Goal: Task Accomplishment & Management: Use online tool/utility

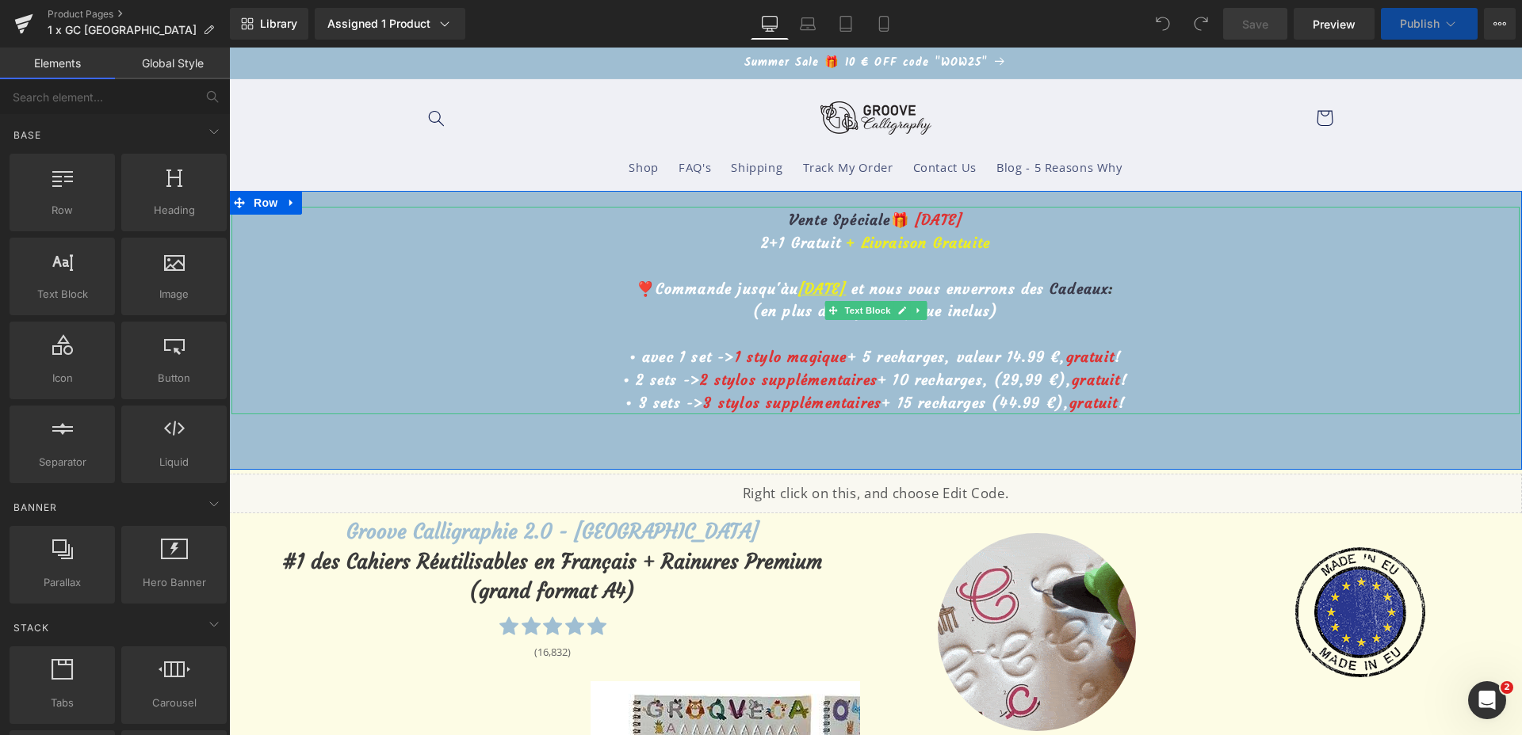
click at [804, 285] on u "16 août" at bounding box center [822, 289] width 48 height 18
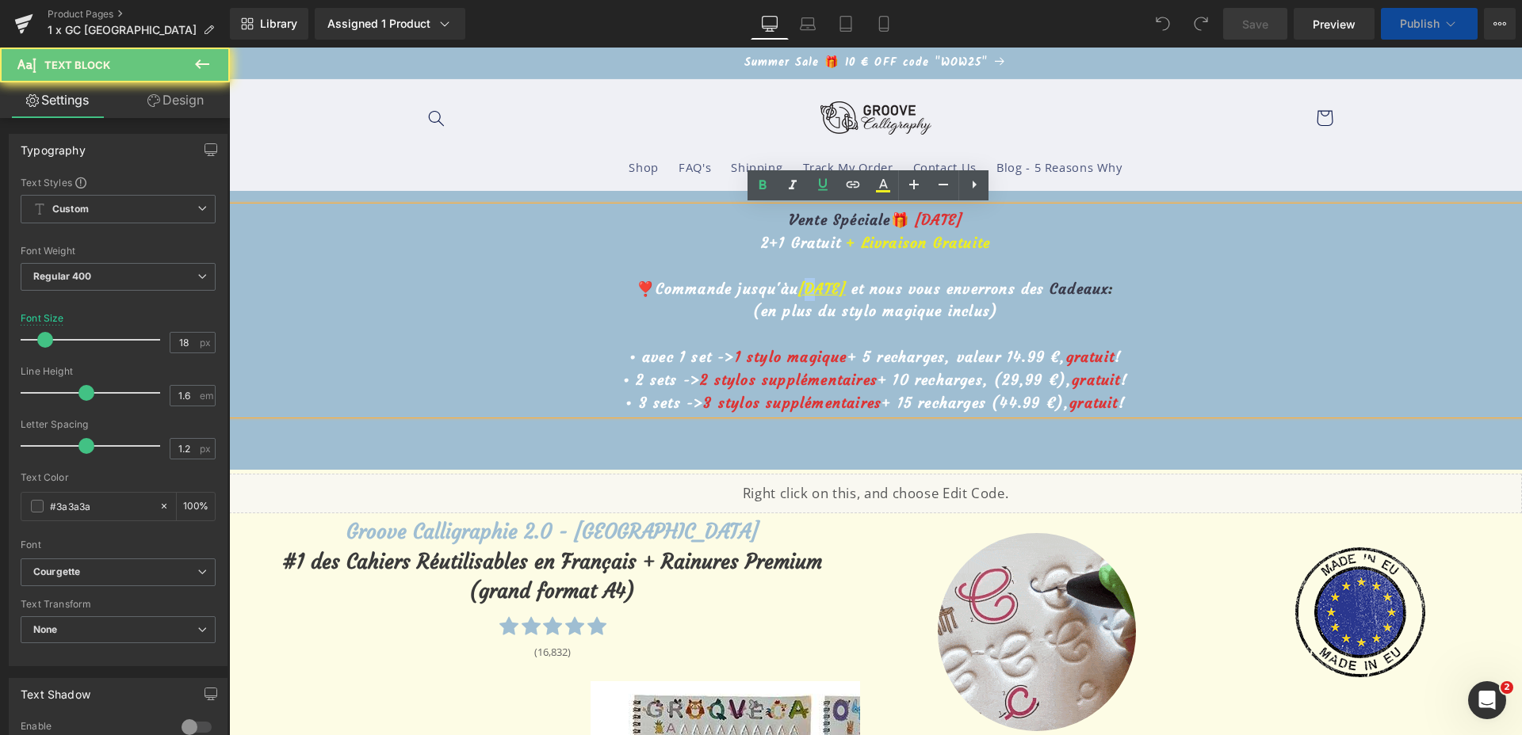
click at [800, 288] on u "16 août" at bounding box center [822, 289] width 48 height 18
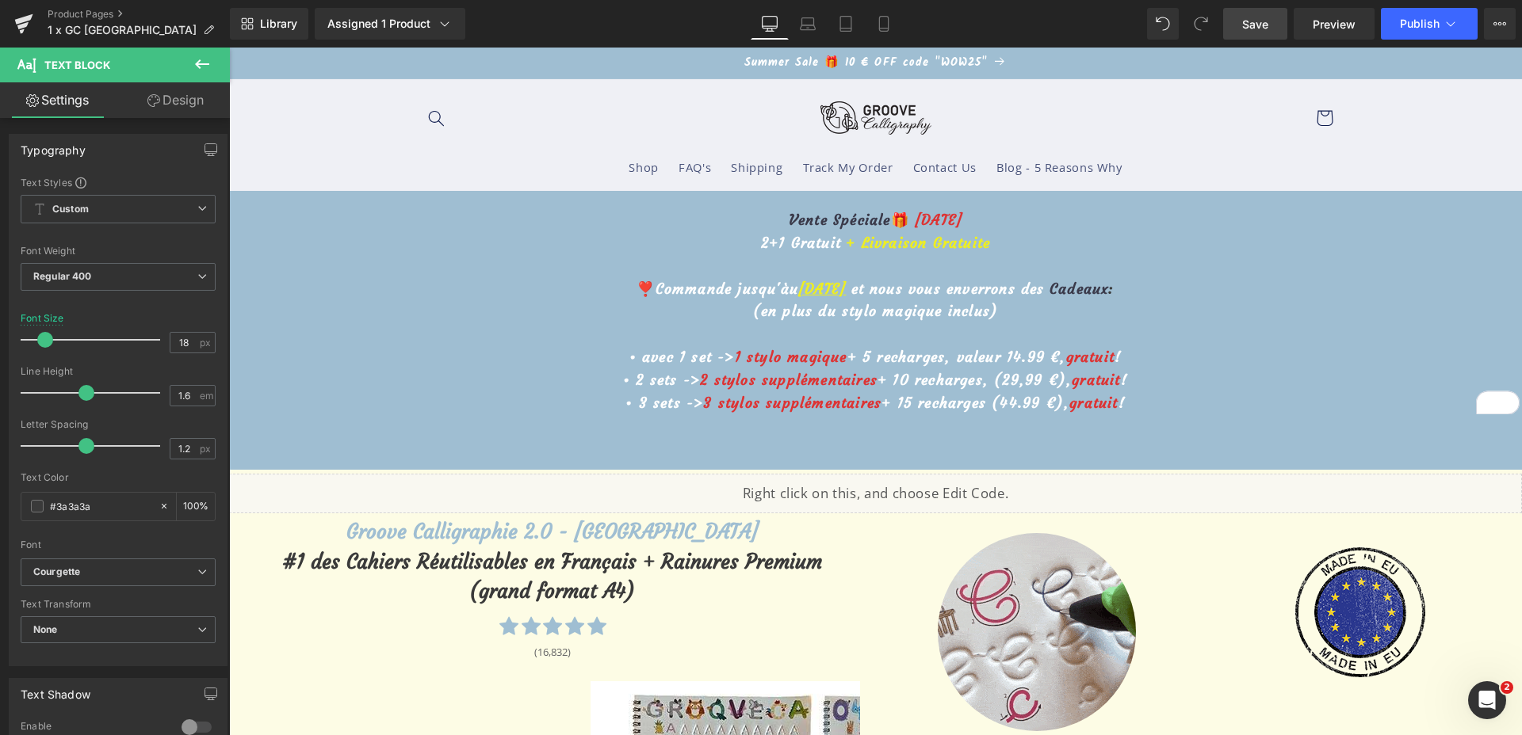
click at [1274, 26] on link "Save" at bounding box center [1255, 24] width 64 height 32
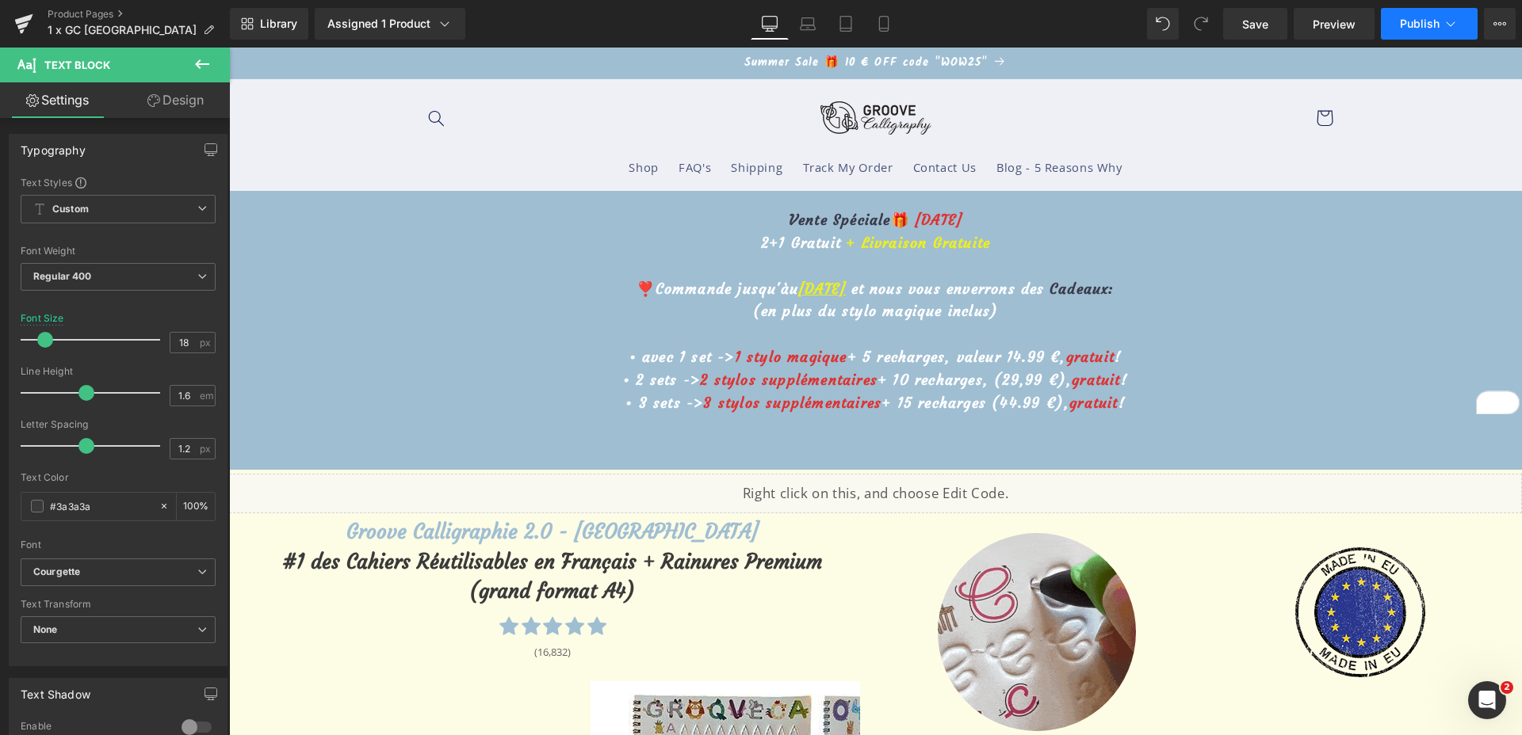
click at [1446, 21] on icon at bounding box center [1450, 23] width 9 height 5
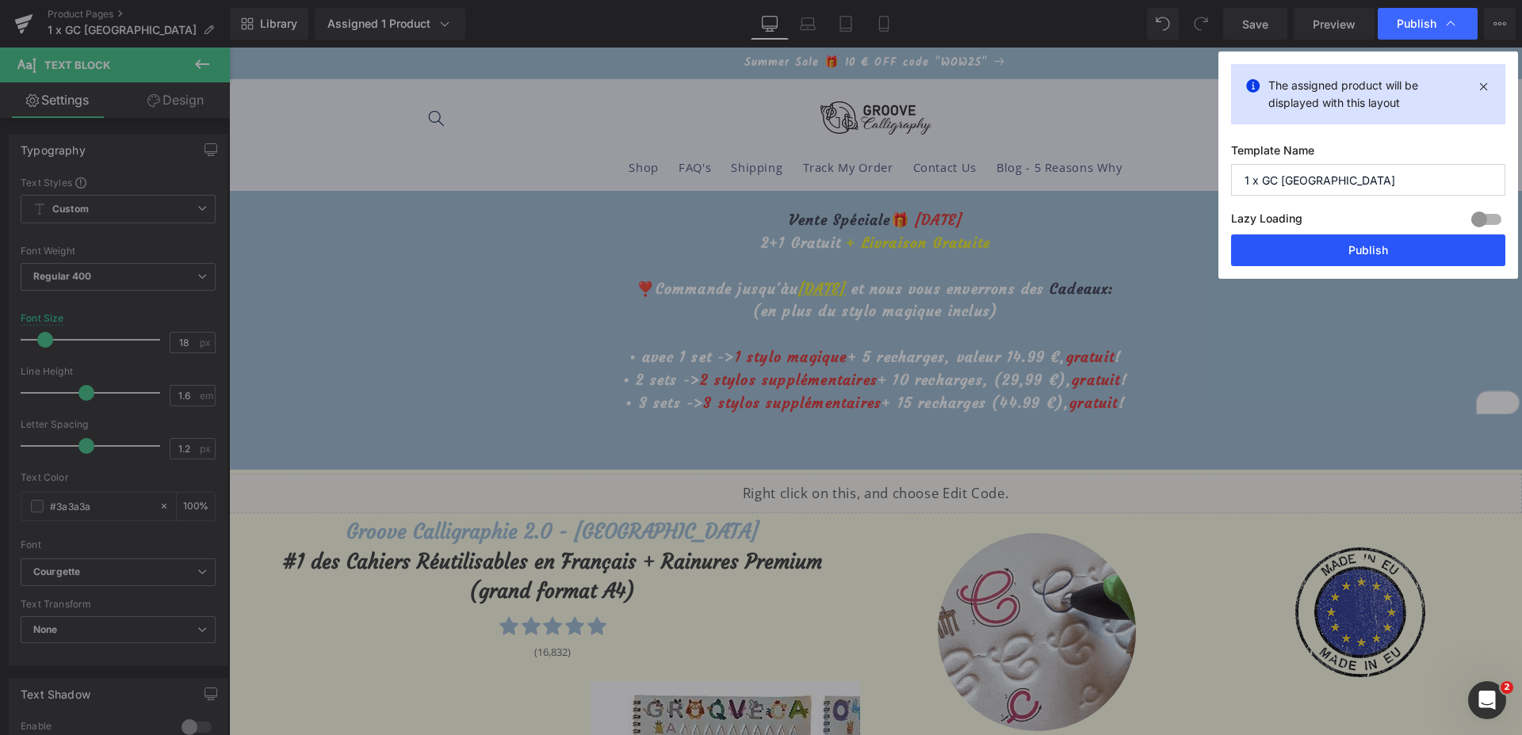
click at [1335, 245] on button "Publish" at bounding box center [1368, 251] width 274 height 32
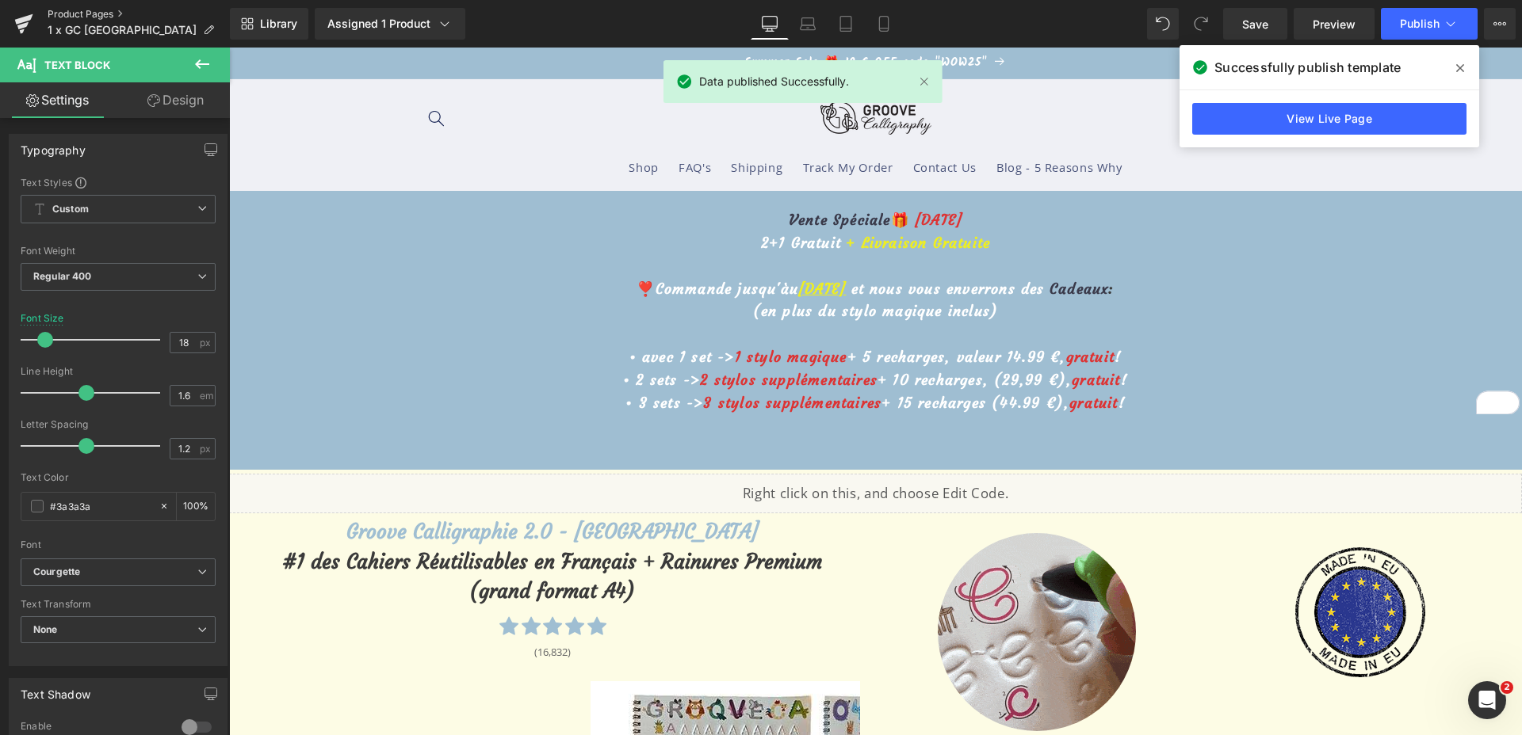
click at [93, 10] on link "Product Pages" at bounding box center [139, 14] width 182 height 13
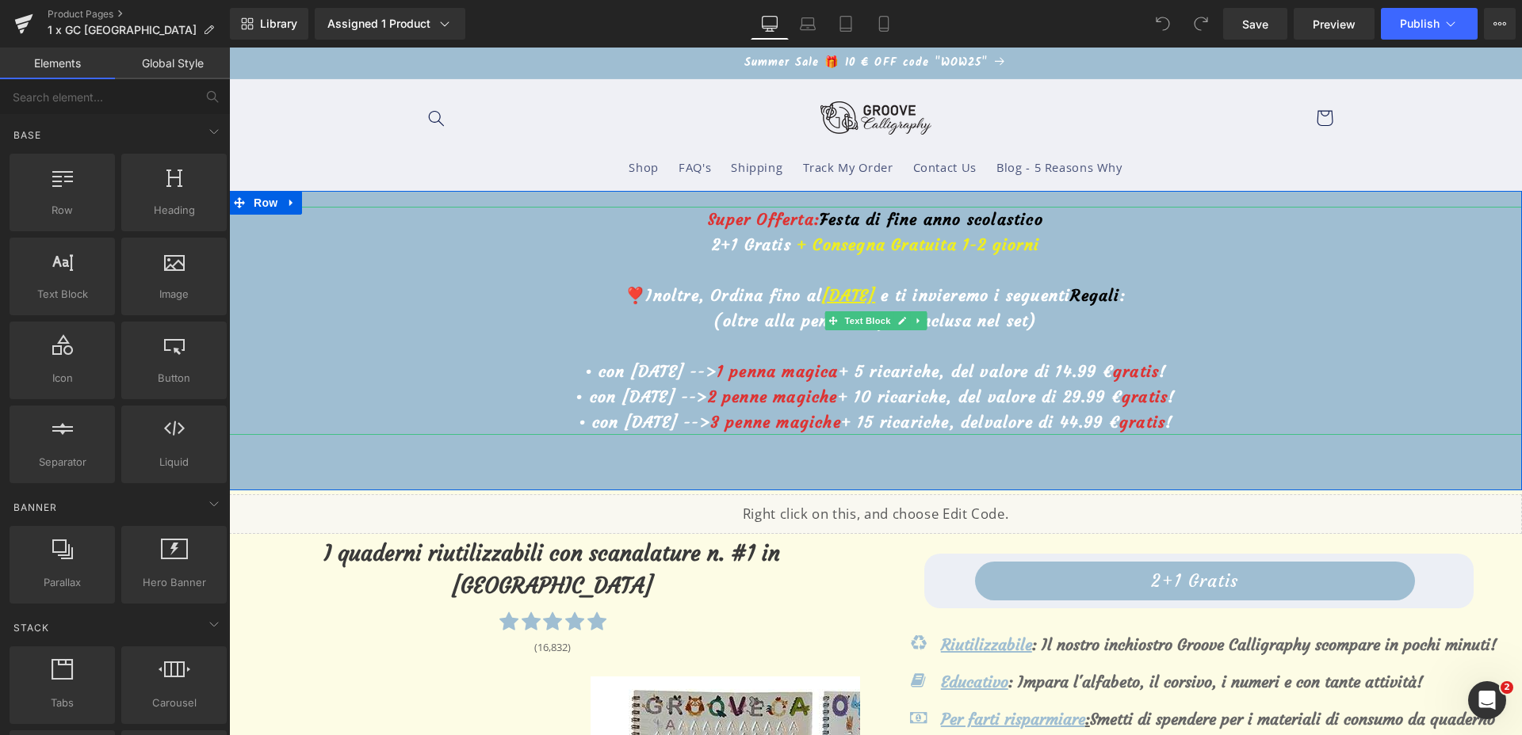
click at [822, 294] on u "[DATE]" at bounding box center [848, 295] width 53 height 20
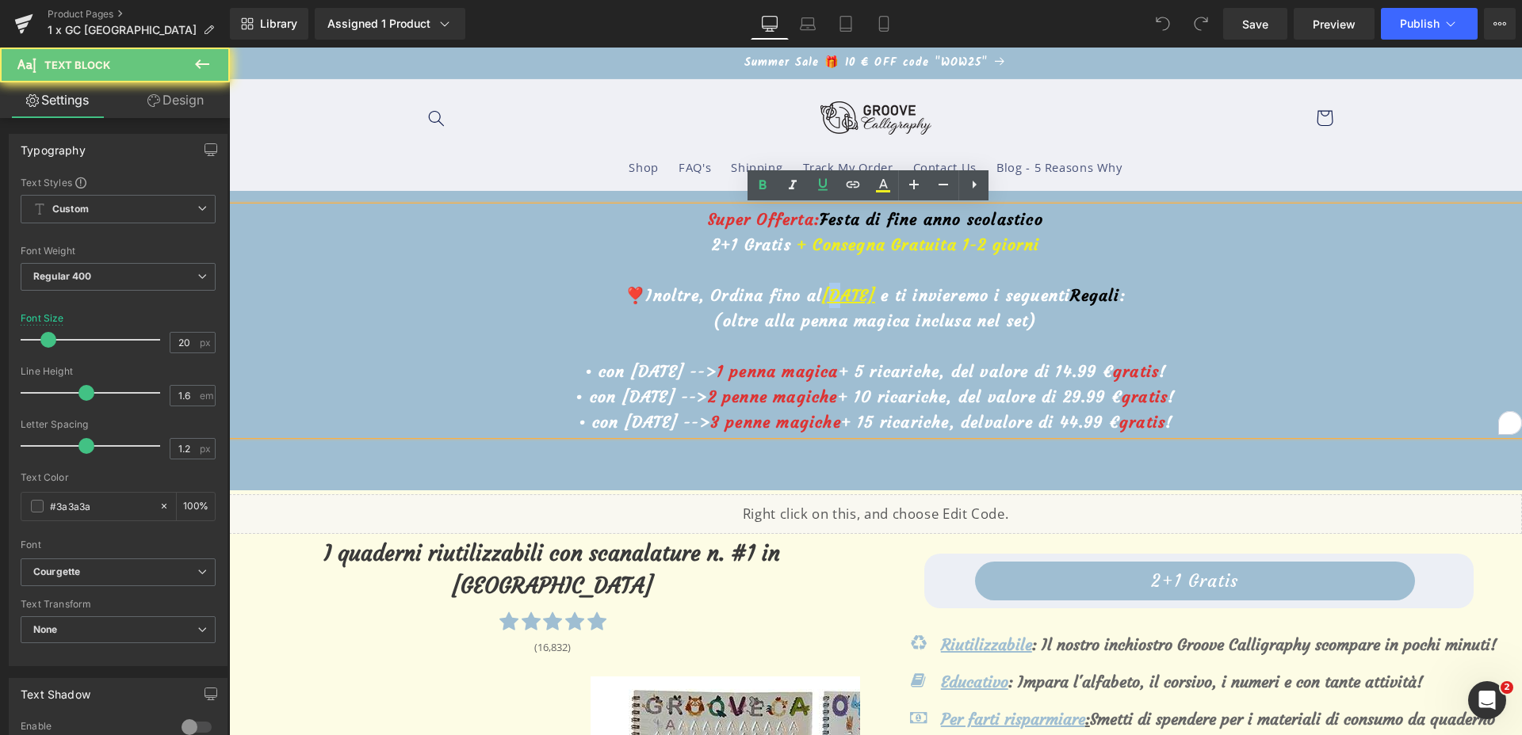
drag, startPoint x: 813, startPoint y: 294, endPoint x: 823, endPoint y: 294, distance: 9.5
click at [823, 294] on u "[DATE]" at bounding box center [848, 295] width 53 height 20
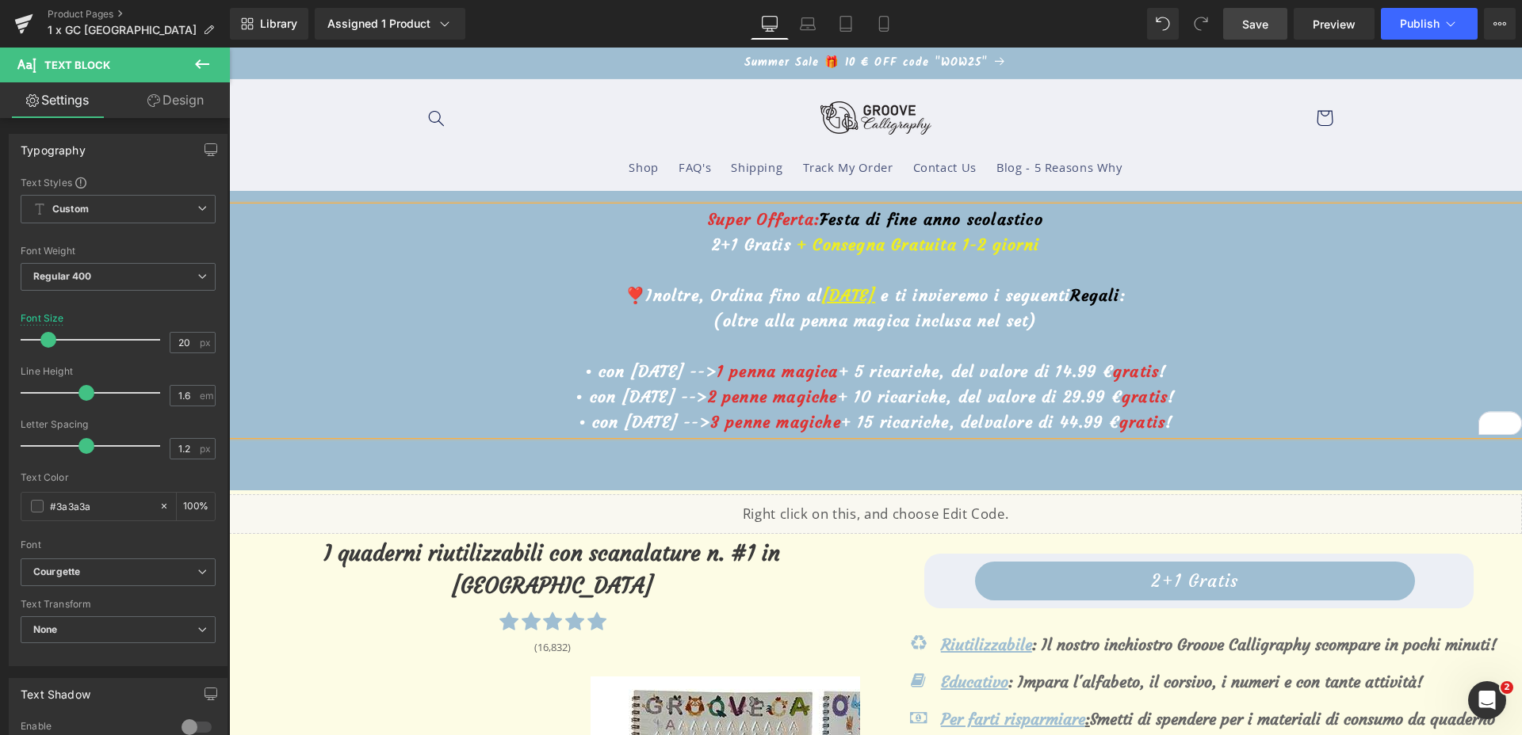
click at [1259, 21] on span "Save" at bounding box center [1255, 24] width 26 height 17
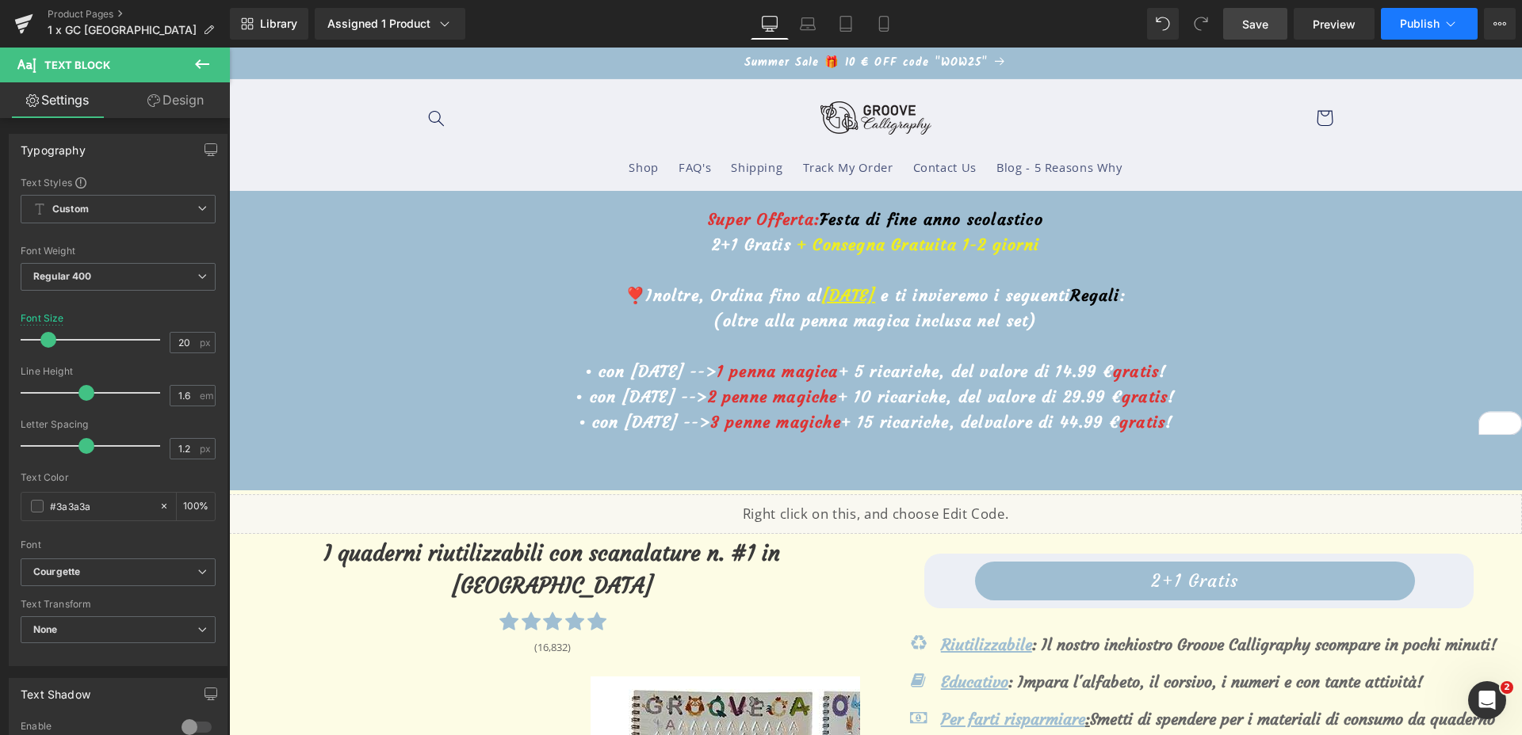
click at [1420, 32] on button "Publish" at bounding box center [1429, 24] width 97 height 32
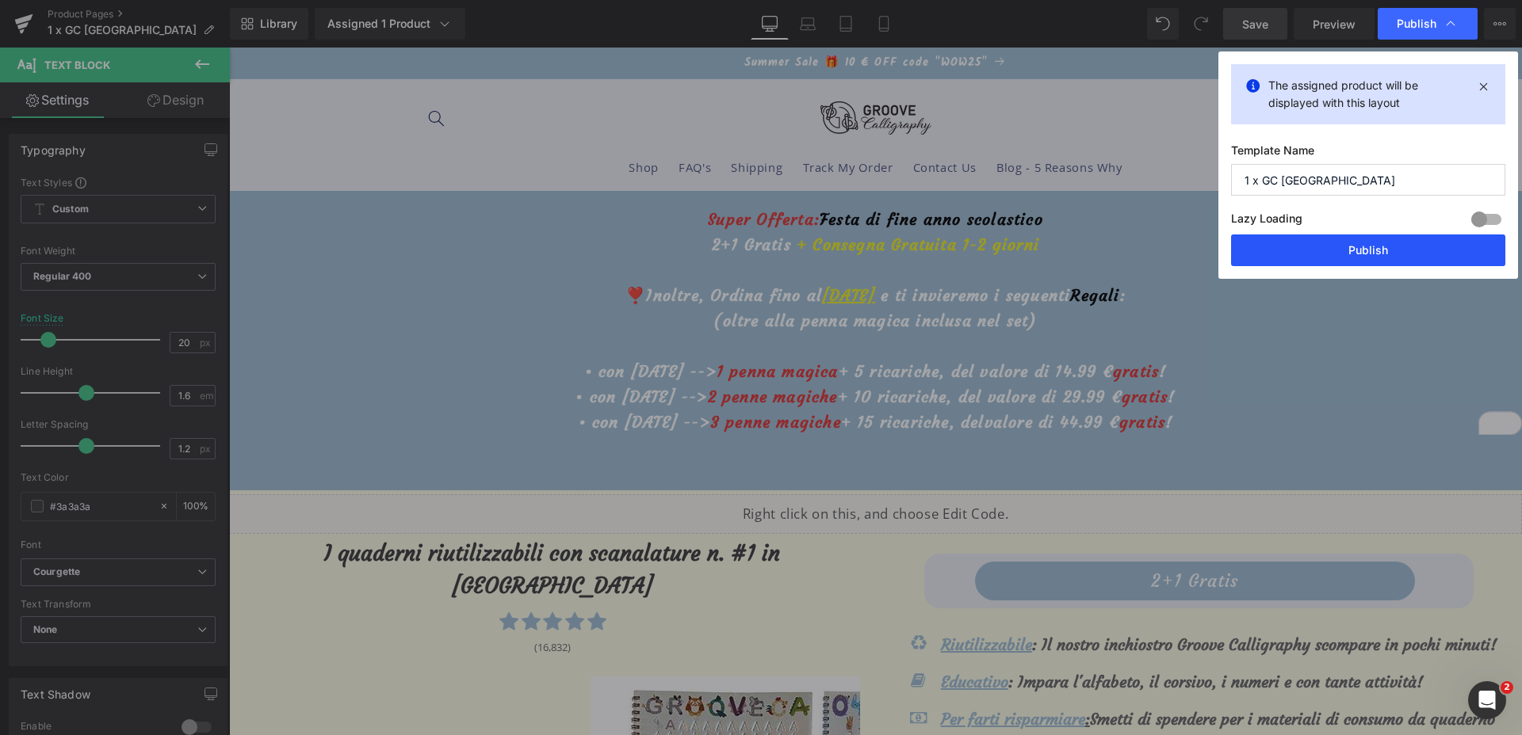
click at [1331, 243] on button "Publish" at bounding box center [1368, 251] width 274 height 32
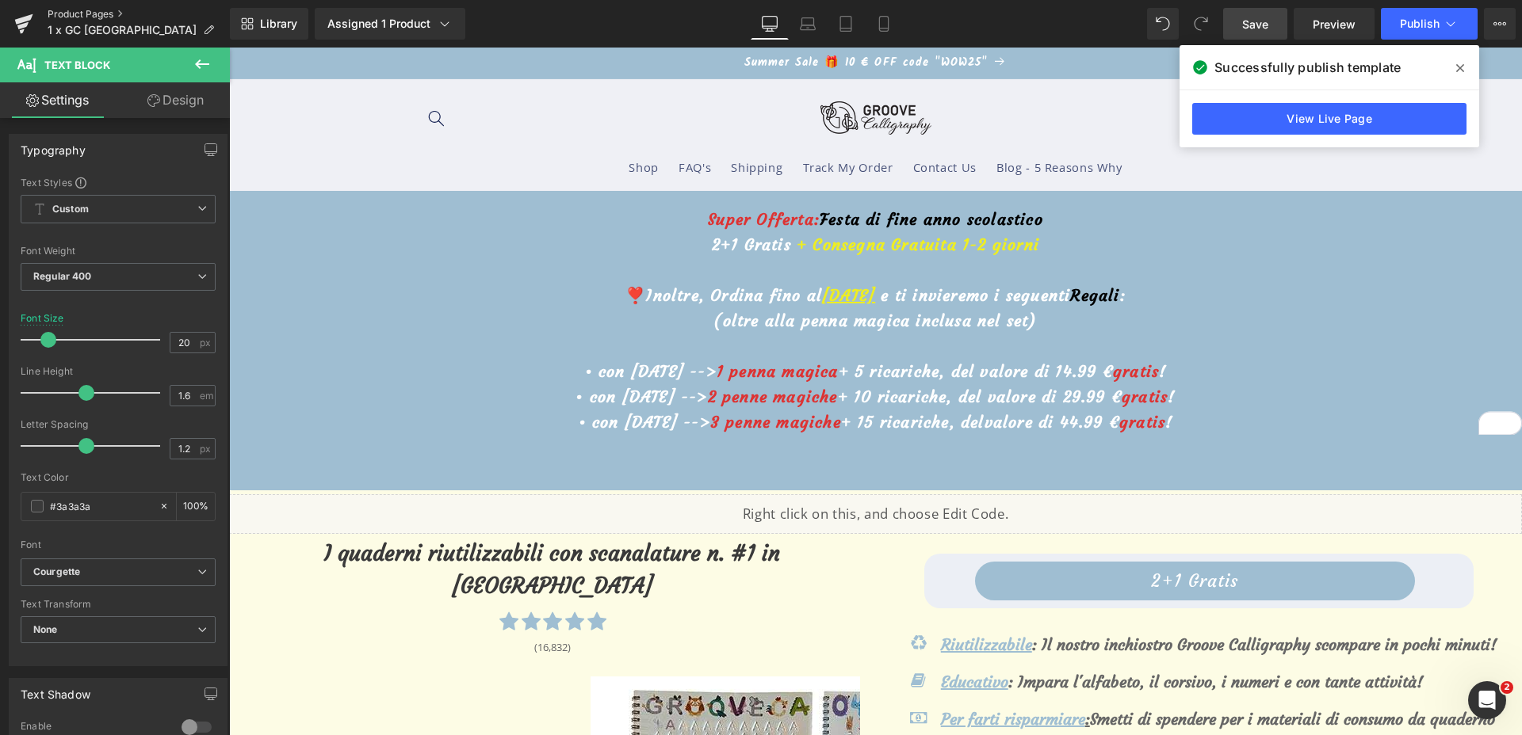
click at [91, 8] on link "Product Pages" at bounding box center [139, 14] width 182 height 13
